Goal: Task Accomplishment & Management: Complete application form

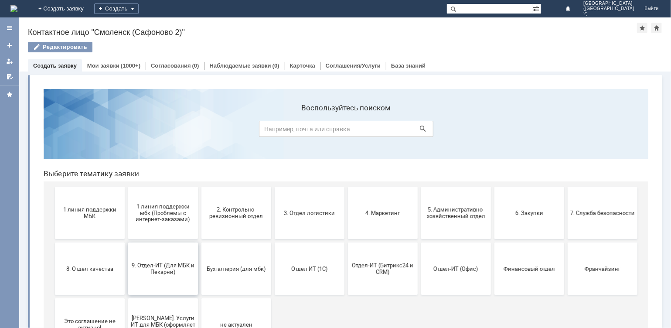
click at [180, 272] on span "9. Отдел-ИТ (Для МБК и Пекарни)" at bounding box center [162, 268] width 65 height 13
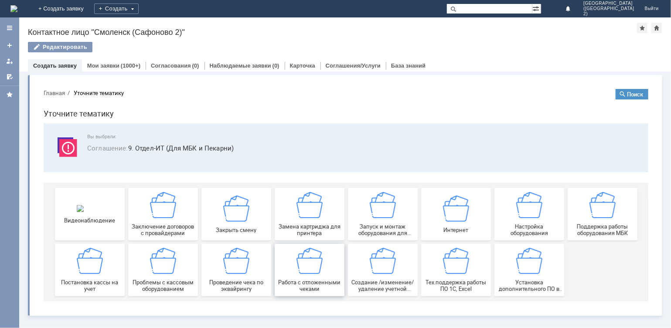
click at [303, 267] on img at bounding box center [309, 260] width 26 height 26
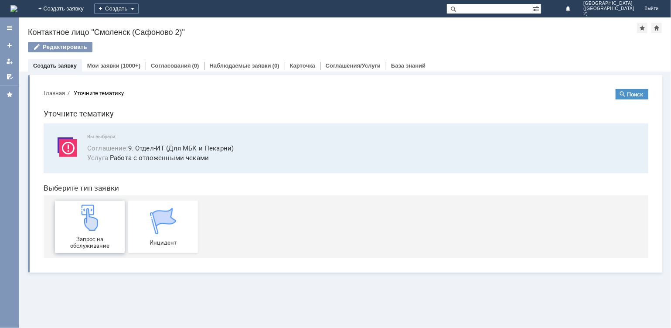
click at [100, 238] on span "Запрос на обслуживание" at bounding box center [89, 241] width 65 height 13
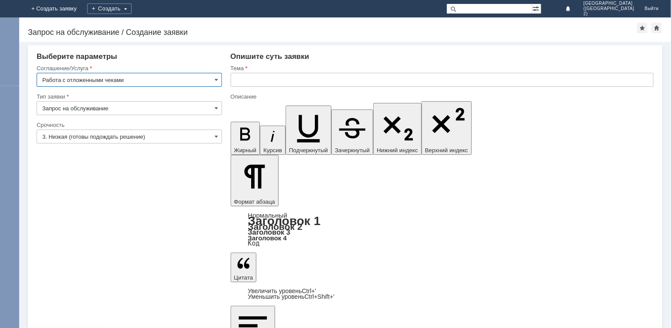
click at [269, 77] on input "text" at bounding box center [442, 80] width 423 height 14
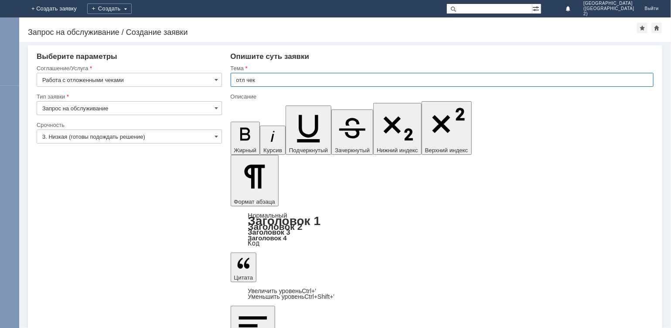
type input "отл чек"
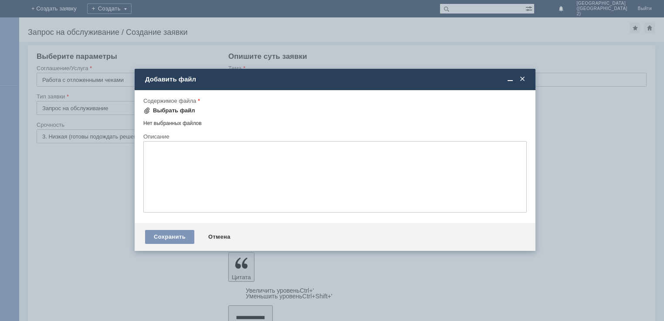
click at [164, 107] on div "Выбрать файл" at bounding box center [174, 110] width 42 height 7
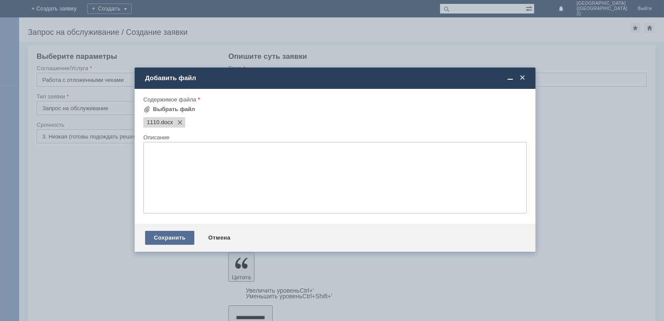
click at [176, 242] on div "Сохранить" at bounding box center [169, 238] width 49 height 14
